Goal: Go to known website: Access a specific website the user already knows

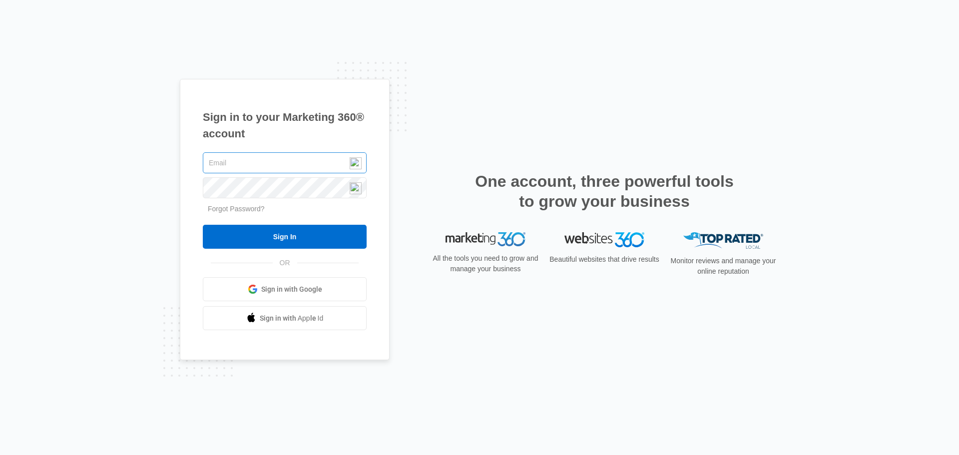
click at [272, 160] on input "text" at bounding box center [285, 162] width 164 height 21
click at [269, 164] on input "text" at bounding box center [285, 162] width 164 height 21
type input "[EMAIL_ADDRESS][DOMAIN_NAME]"
click at [203, 225] on input "Sign In" at bounding box center [285, 237] width 164 height 24
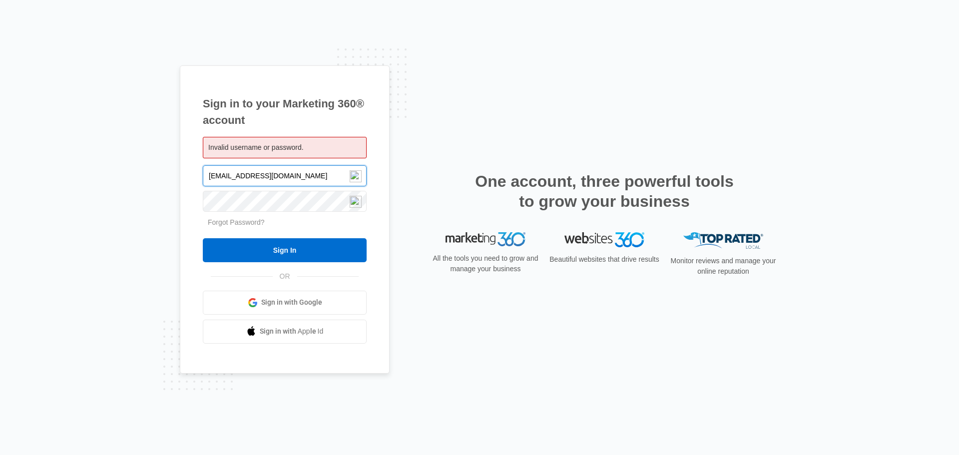
click at [221, 176] on input "[EMAIL_ADDRESS][DOMAIN_NAME]" at bounding box center [285, 175] width 164 height 21
type input "[EMAIL_ADDRESS][DOMAIN_NAME]"
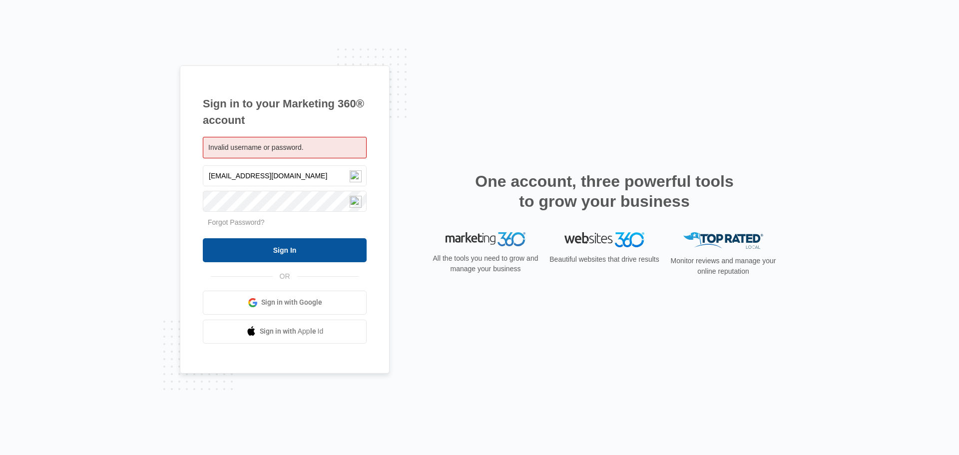
click at [274, 246] on input "Sign In" at bounding box center [285, 250] width 164 height 24
